Goal: Communication & Community: Answer question/provide support

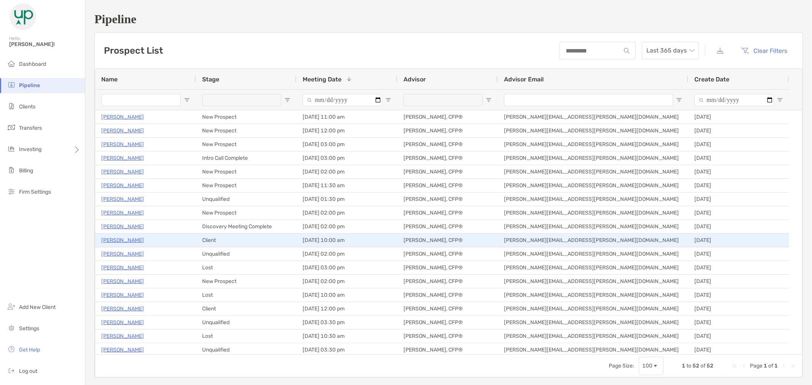
click at [144, 241] on p "[PERSON_NAME]" at bounding box center [122, 241] width 43 height 10
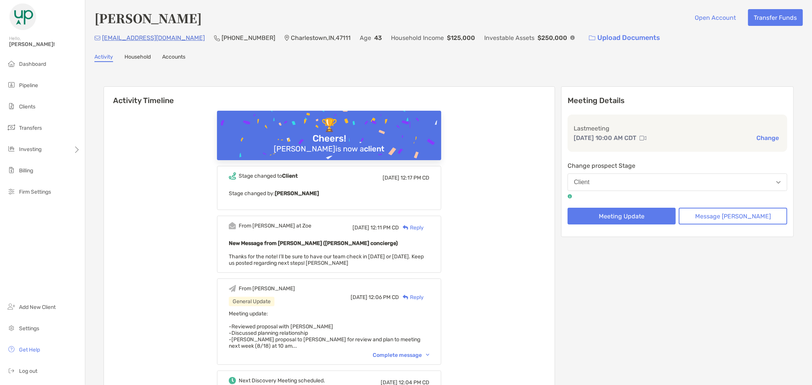
click at [48, 94] on ul "Dashboard Pipeline Clients Transfers Investing Billing Firm Settings" at bounding box center [42, 131] width 85 height 149
click at [43, 81] on li "Pipeline" at bounding box center [42, 85] width 85 height 15
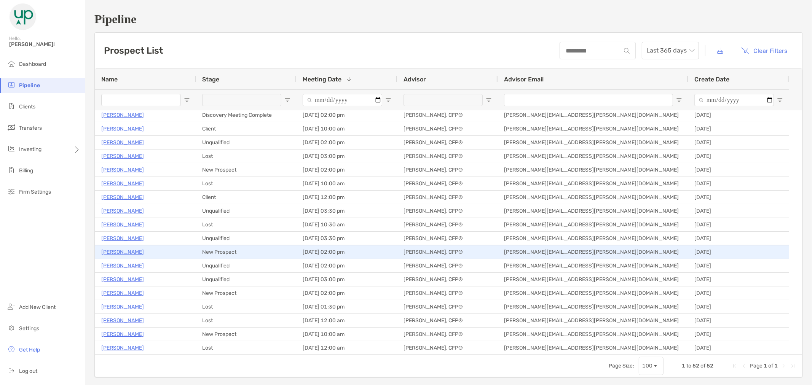
scroll to position [127, 0]
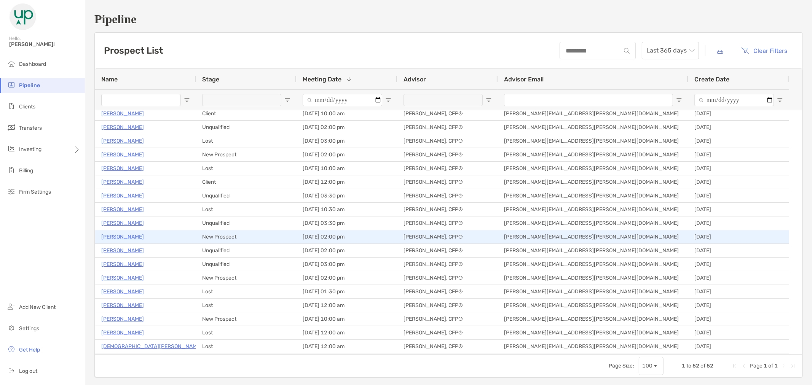
click at [110, 235] on p "Daniel D'Amato" at bounding box center [122, 237] width 43 height 10
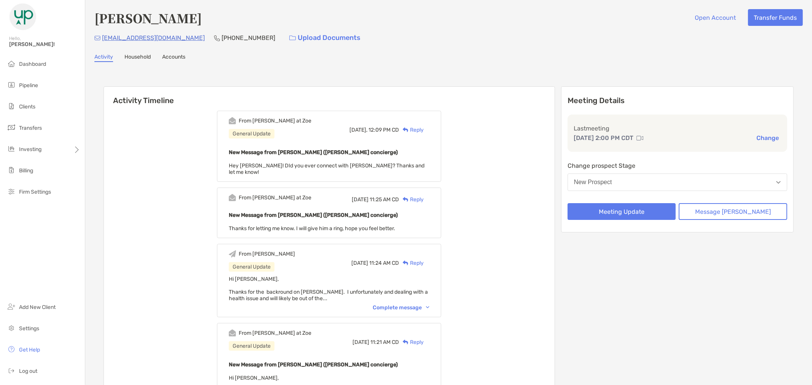
scroll to position [42, 0]
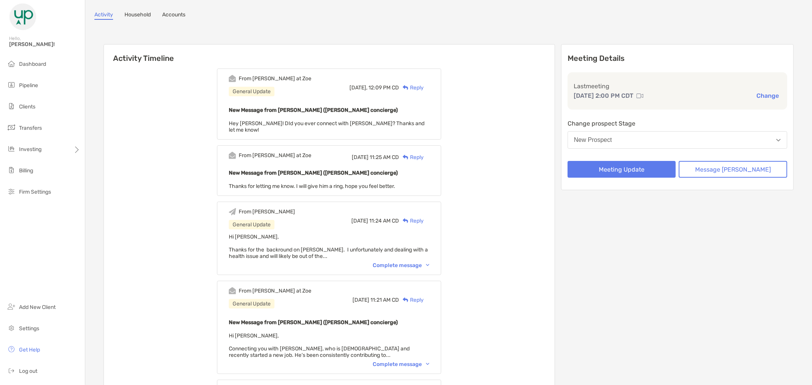
click at [429, 264] on img at bounding box center [427, 265] width 3 height 2
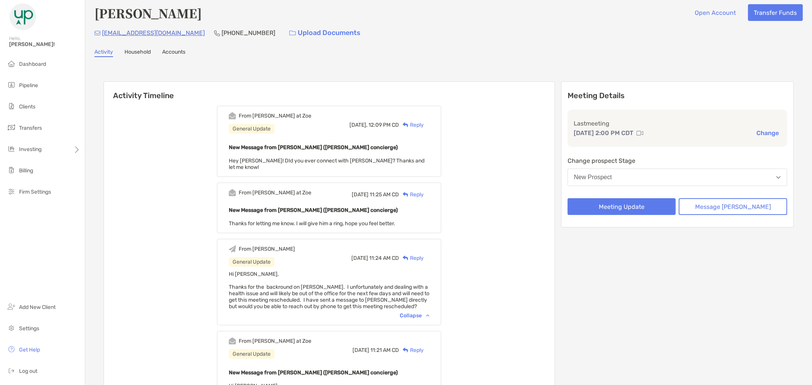
scroll to position [0, 0]
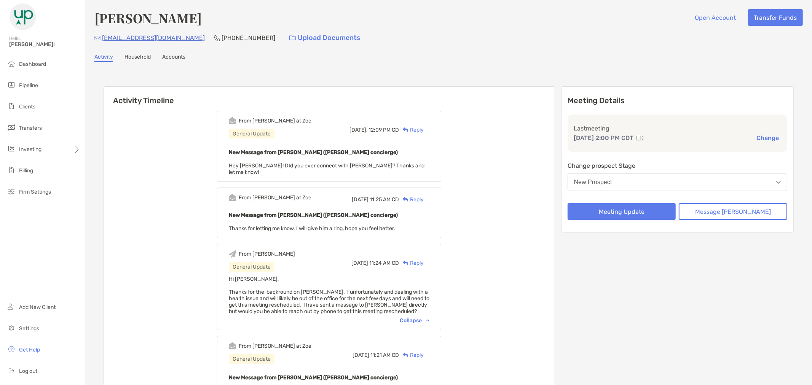
click at [424, 127] on div "Reply" at bounding box center [411, 130] width 25 height 8
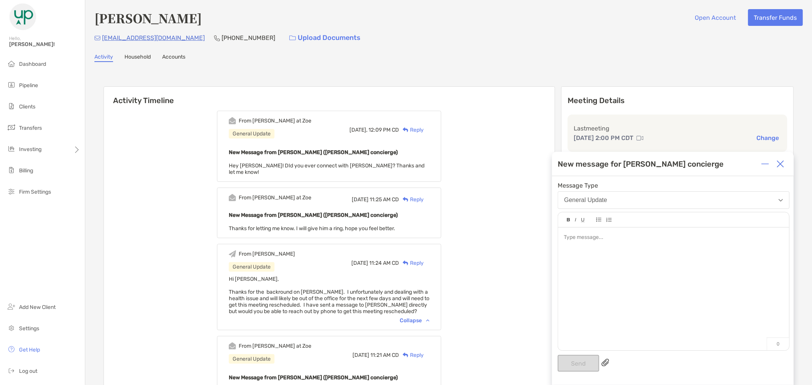
click at [600, 250] on div at bounding box center [673, 285] width 231 height 115
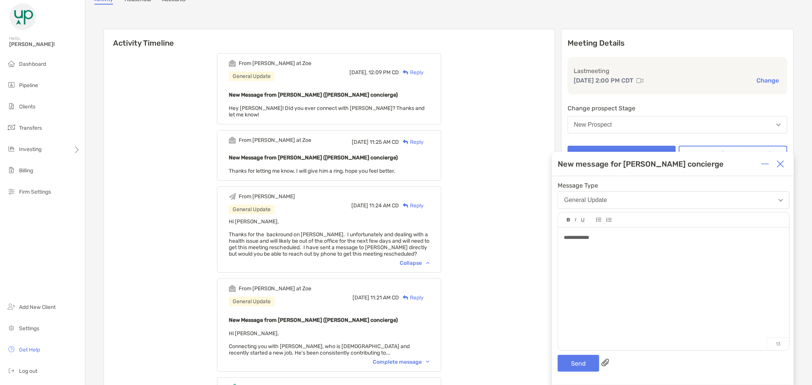
scroll to position [249, 0]
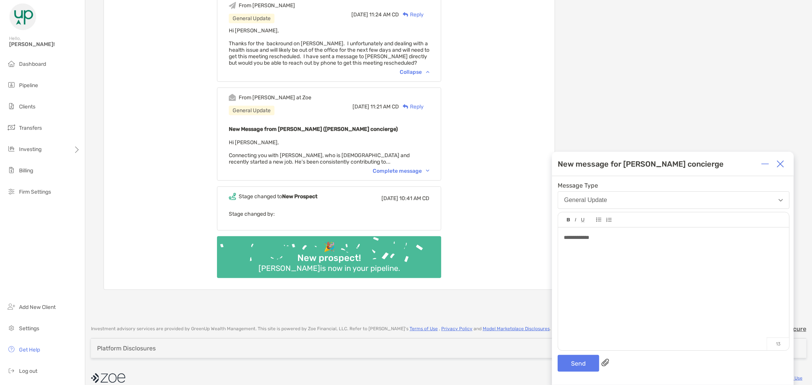
click at [429, 168] on div "Complete message" at bounding box center [401, 171] width 57 height 6
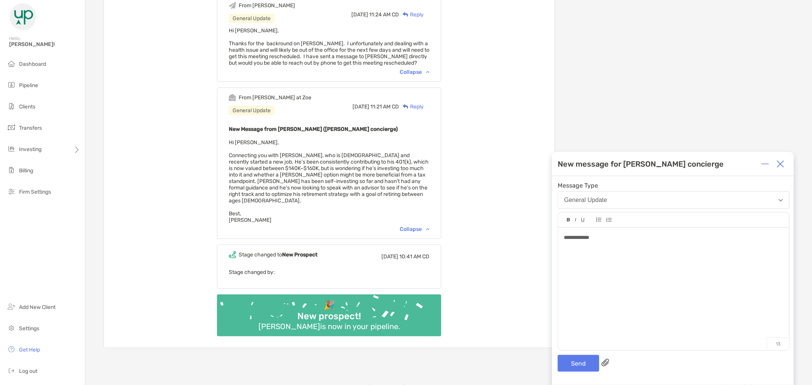
click at [666, 238] on div "**********" at bounding box center [673, 238] width 219 height 8
click at [569, 362] on button "Send" at bounding box center [579, 363] width 42 height 17
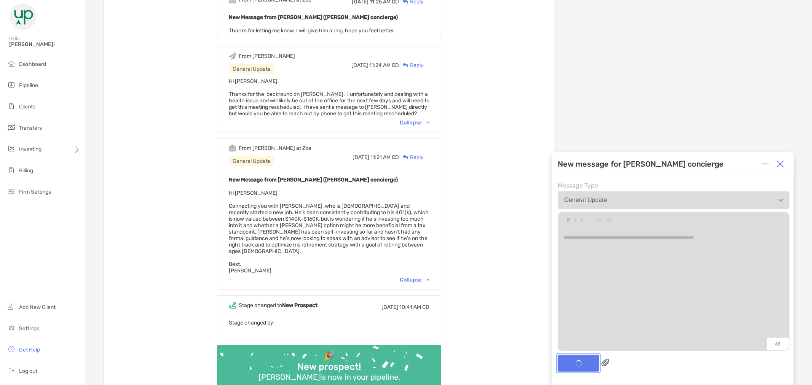
scroll to position [299, 0]
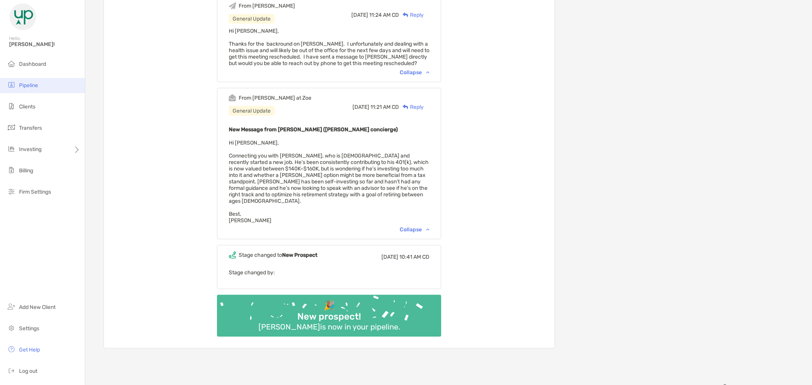
click at [37, 86] on span "Pipeline" at bounding box center [28, 85] width 19 height 6
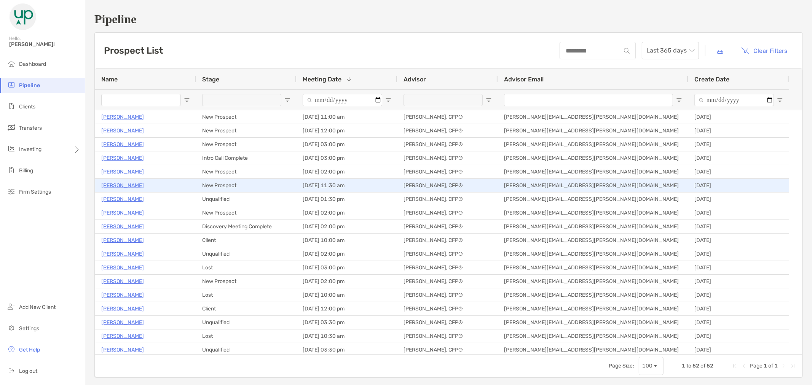
click at [120, 186] on p "[PERSON_NAME]" at bounding box center [122, 186] width 43 height 10
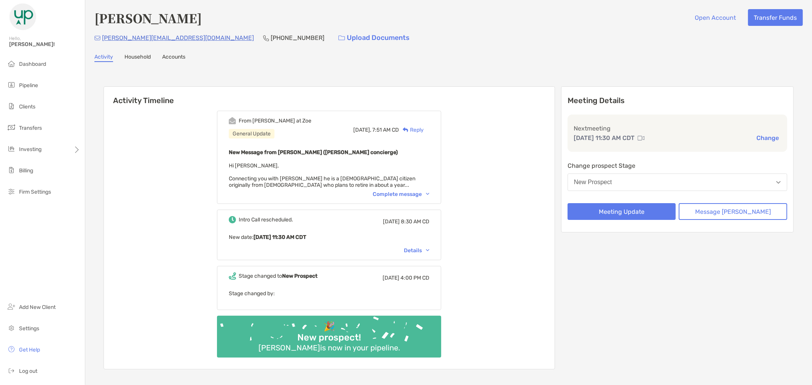
click at [429, 193] on img at bounding box center [427, 194] width 3 height 2
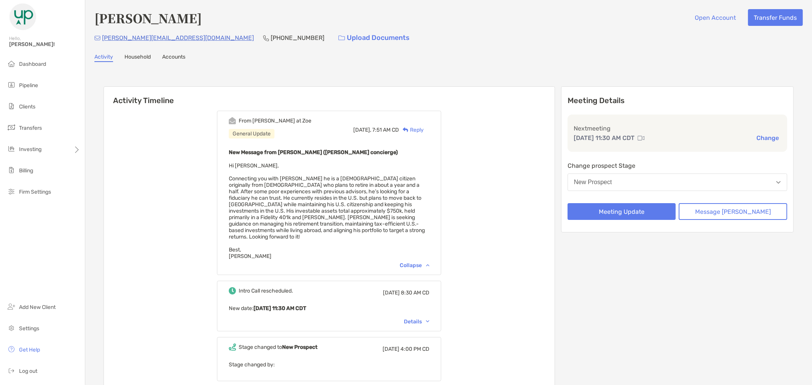
click at [762, 136] on button "Change" at bounding box center [767, 138] width 27 height 8
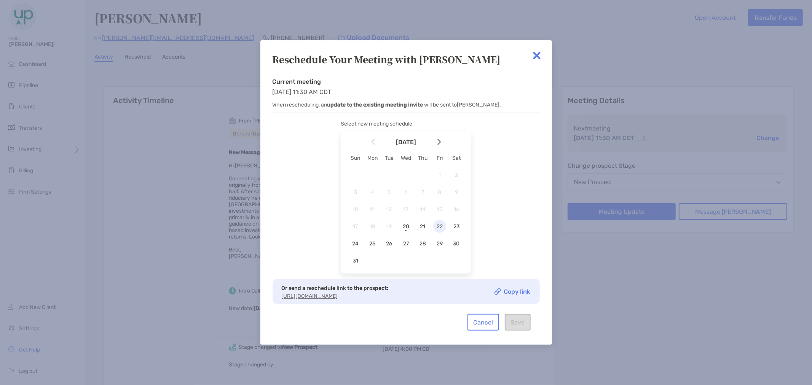
click at [436, 228] on span "22" at bounding box center [439, 226] width 13 height 6
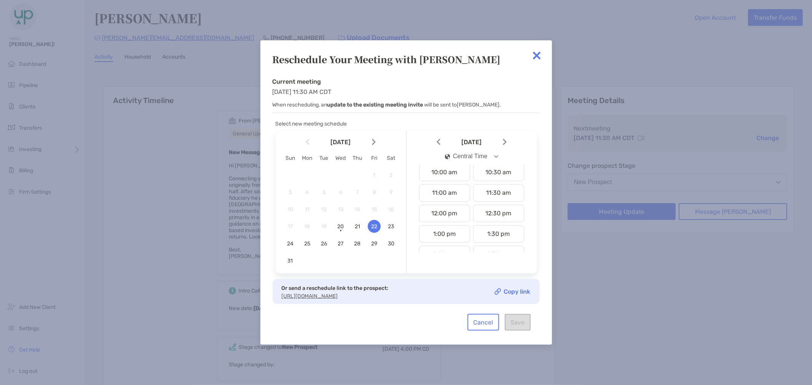
scroll to position [227, 0]
click at [449, 217] on div "1:00 pm" at bounding box center [444, 214] width 51 height 18
click at [527, 329] on button "Save" at bounding box center [518, 322] width 26 height 17
